Goal: Find specific page/section

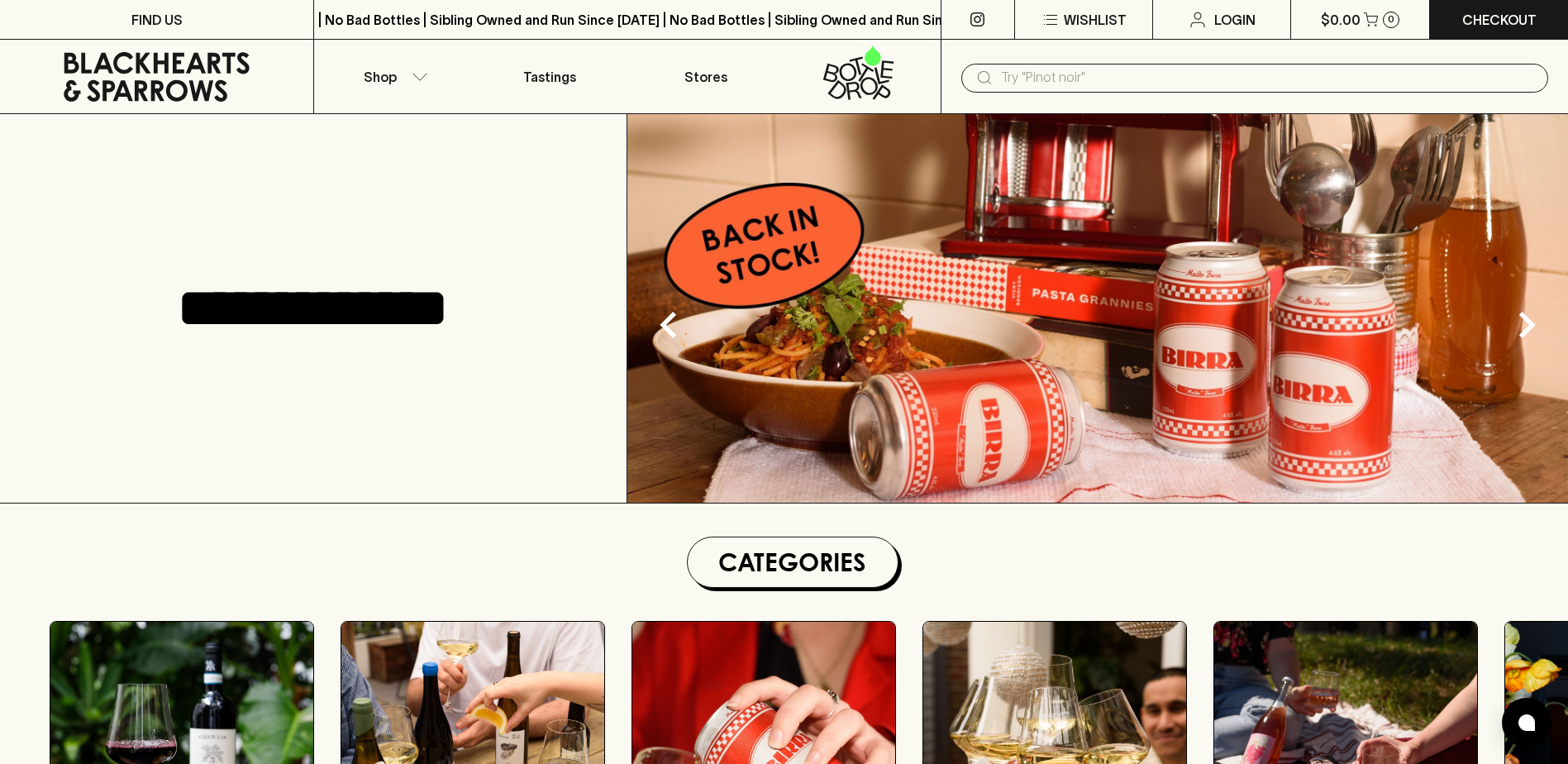
click at [1017, 87] on input "text" at bounding box center [1268, 78] width 534 height 27
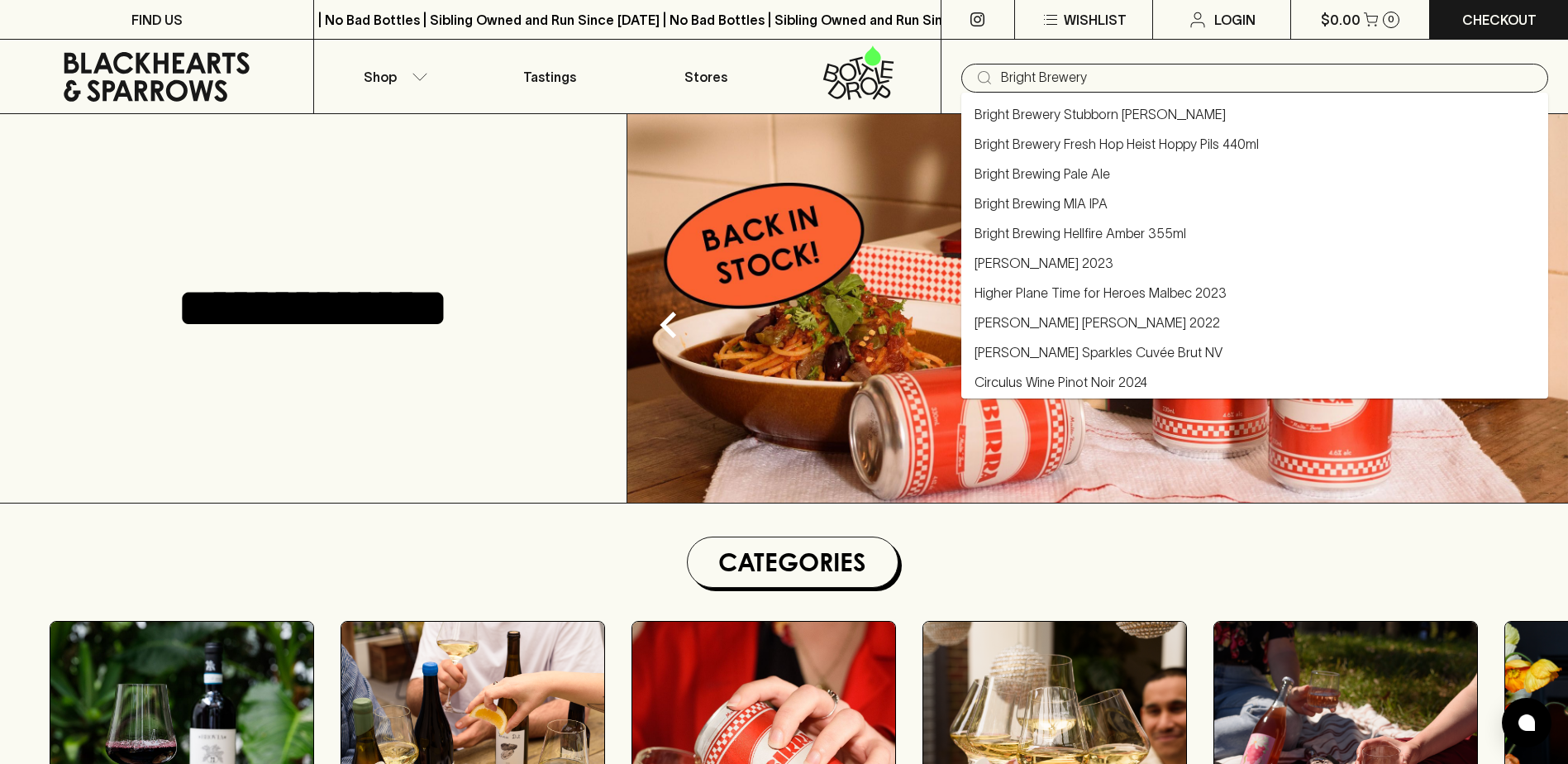
click at [1135, 201] on li "Bright Brewing MIA IPA" at bounding box center [1254, 203] width 587 height 30
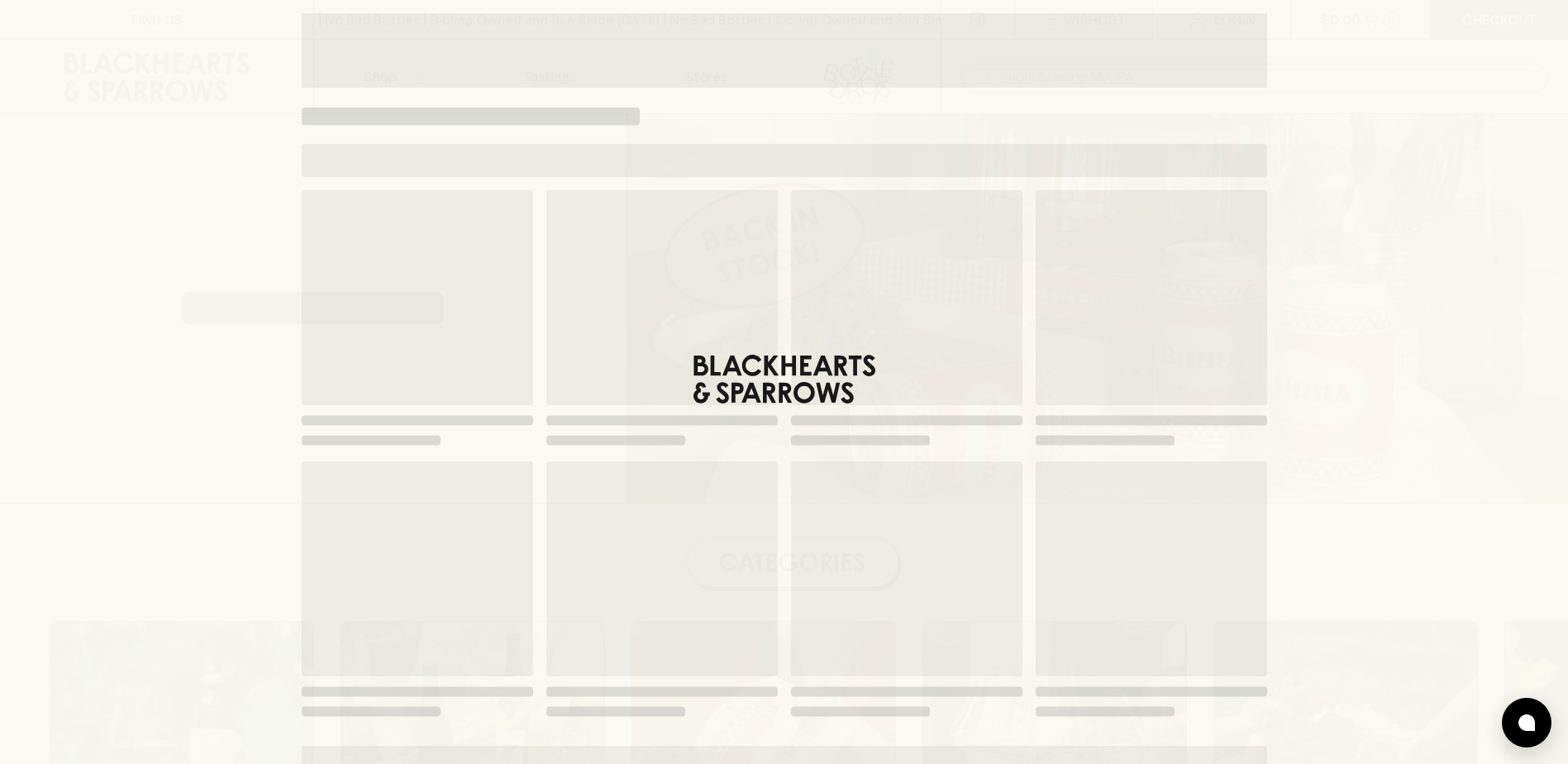
type input "Bright Brewing MIA IPA"
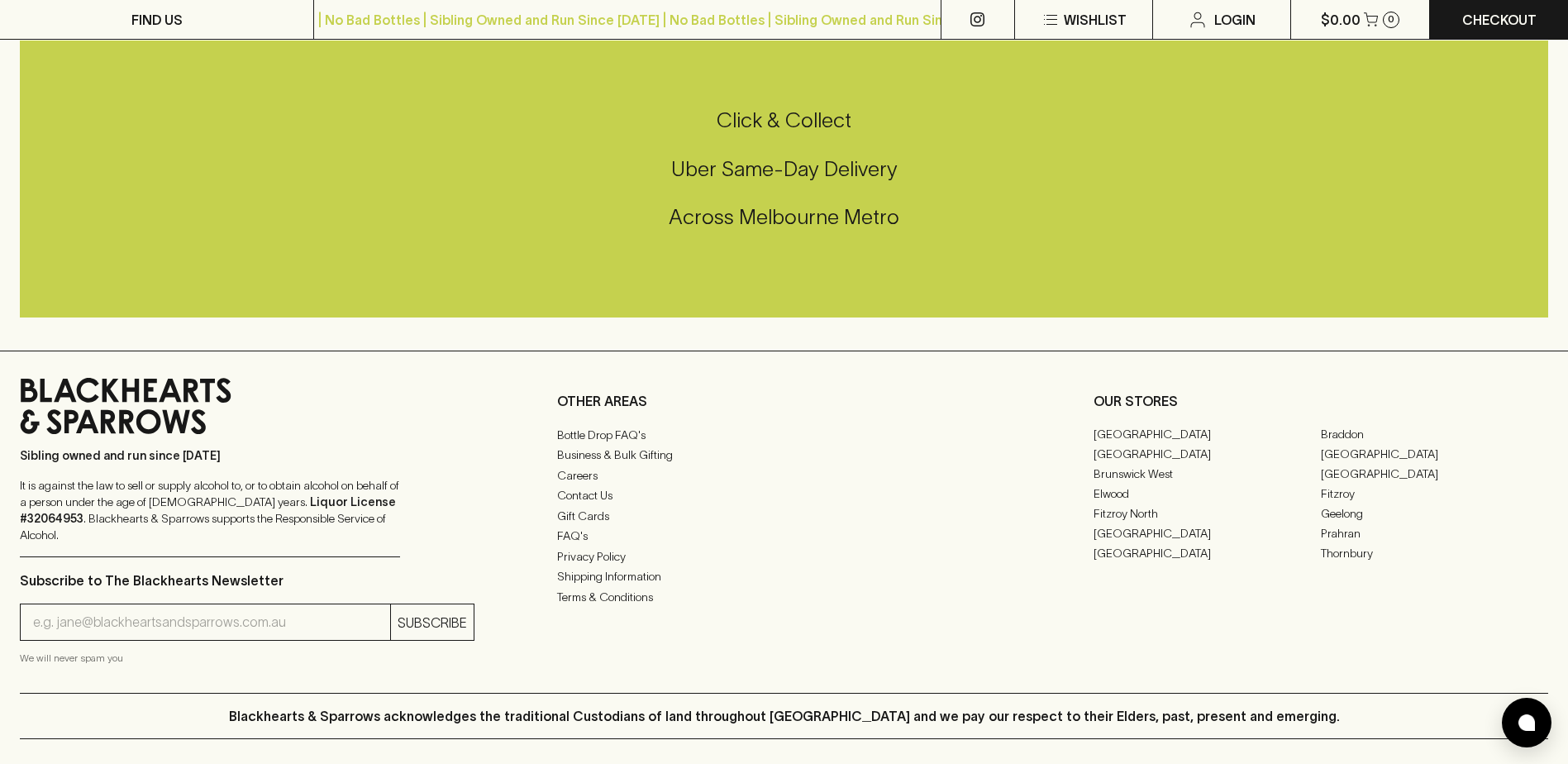
scroll to position [3887, 0]
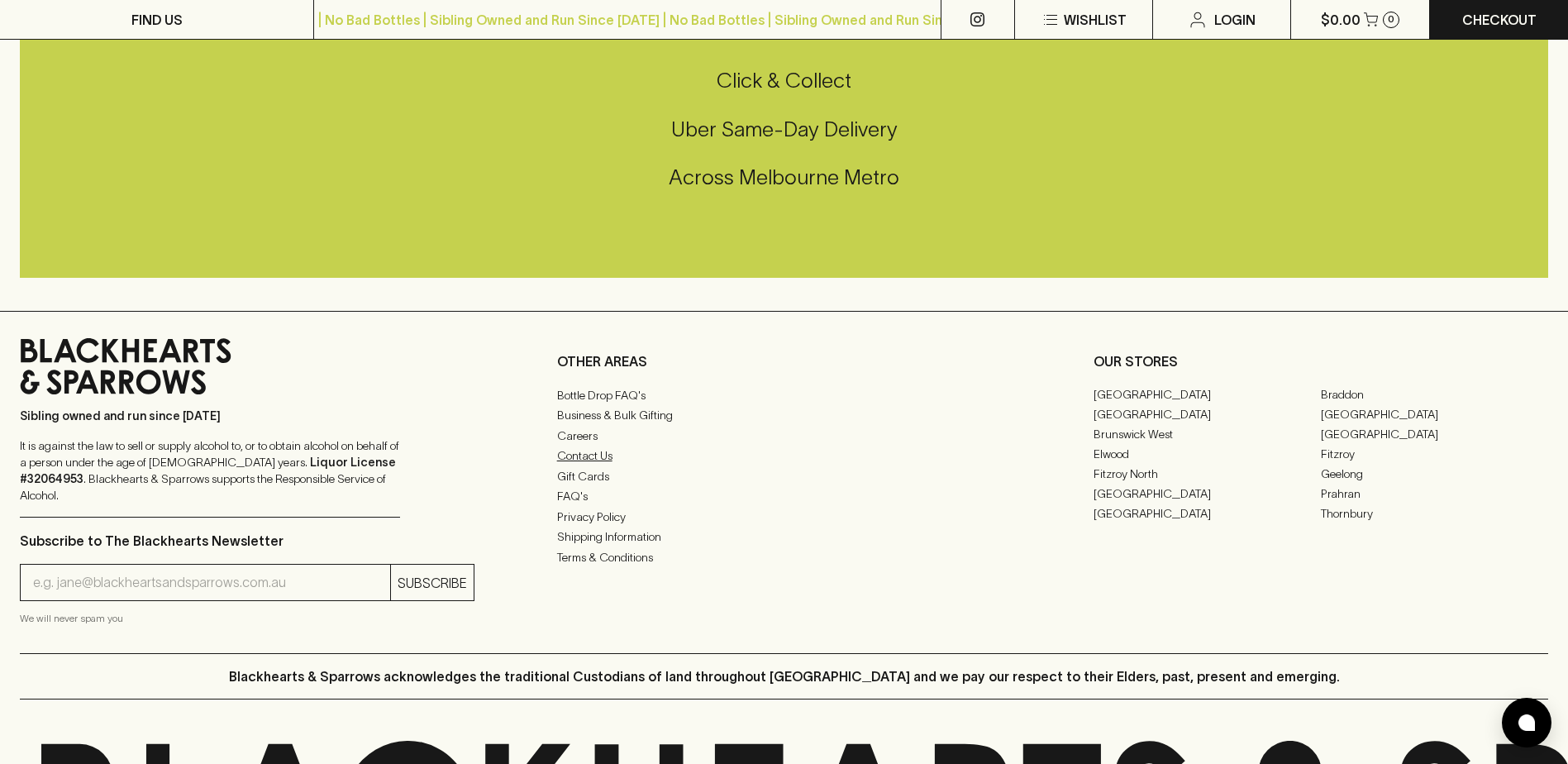
click at [594, 466] on link "Contact Us" at bounding box center [784, 456] width 455 height 20
